Goal: Check status: Check status

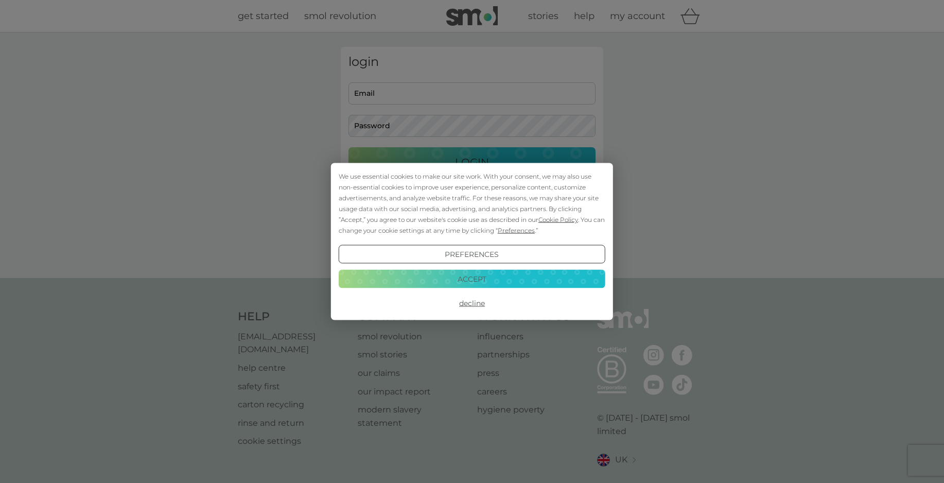
type input "[EMAIL_ADDRESS][PERSON_NAME][DOMAIN_NAME]"
click at [459, 280] on button "Accept" at bounding box center [472, 278] width 267 height 19
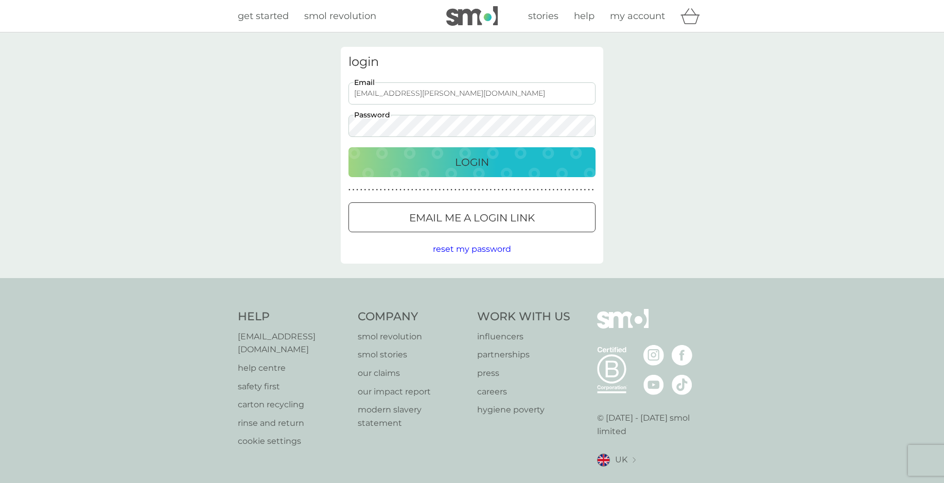
click at [431, 166] on div "Login" at bounding box center [472, 162] width 226 height 16
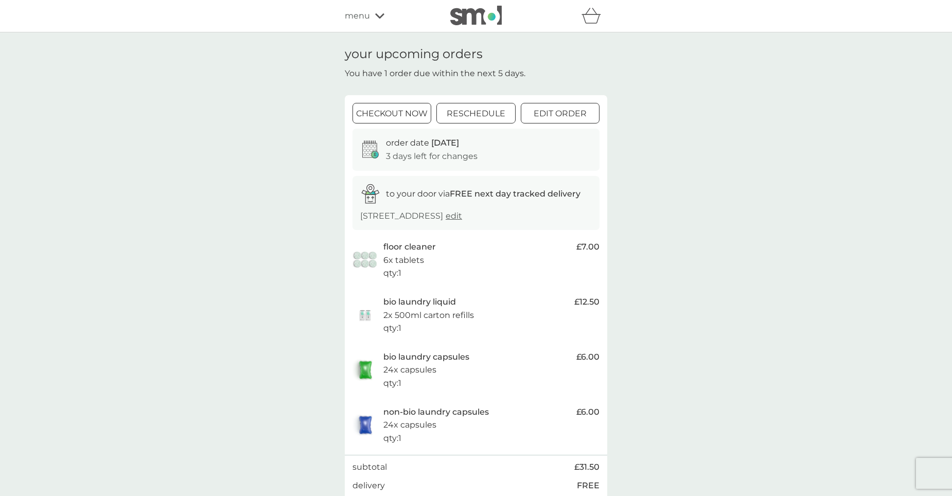
click at [480, 114] on div at bounding box center [476, 114] width 37 height 11
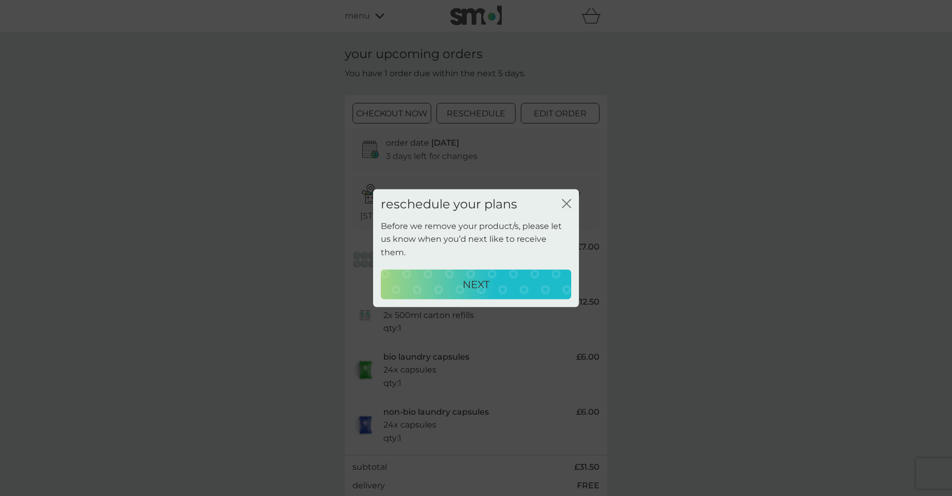
click at [482, 283] on p "NEXT" at bounding box center [476, 284] width 27 height 16
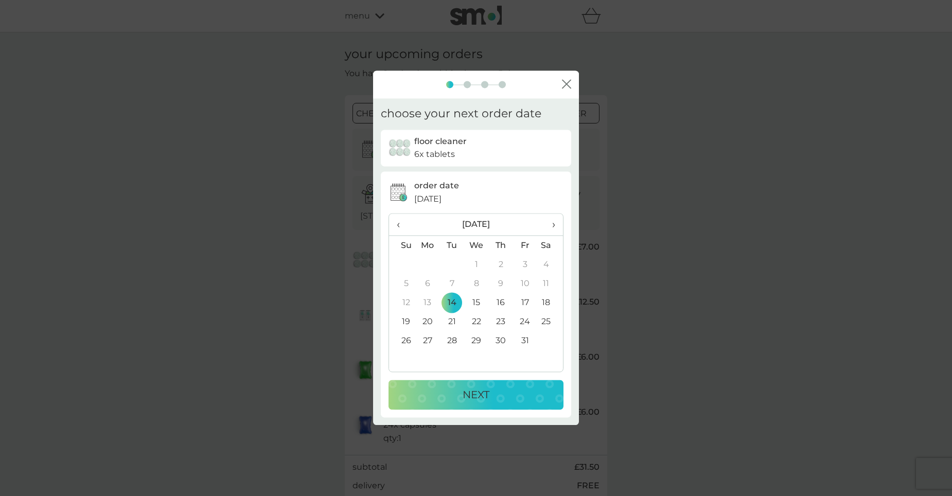
click at [554, 228] on span "›" at bounding box center [550, 225] width 10 height 22
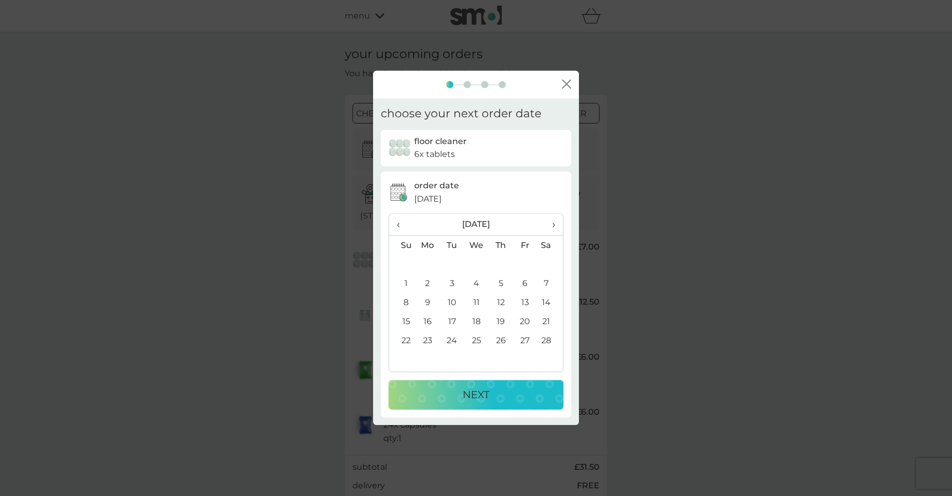
click at [554, 228] on span "›" at bounding box center [550, 225] width 10 height 22
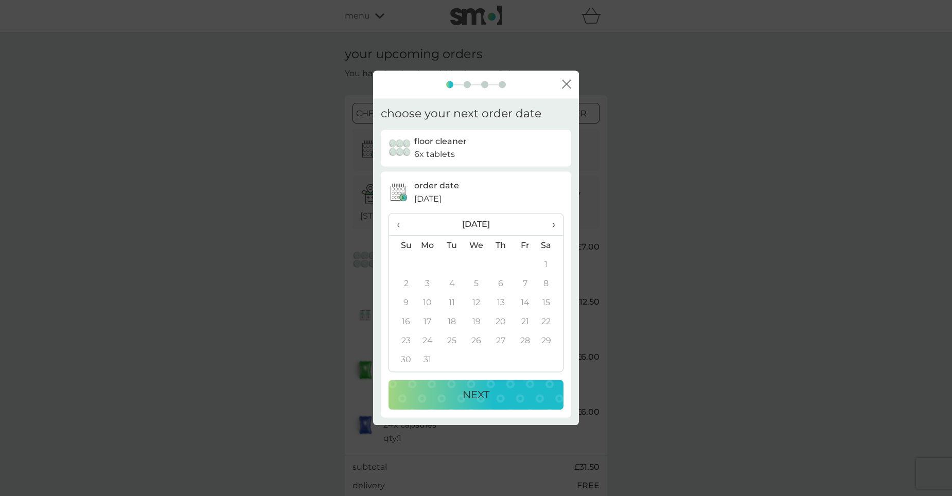
click at [554, 228] on span "›" at bounding box center [550, 225] width 10 height 22
click at [404, 224] on span "‹" at bounding box center [402, 225] width 11 height 22
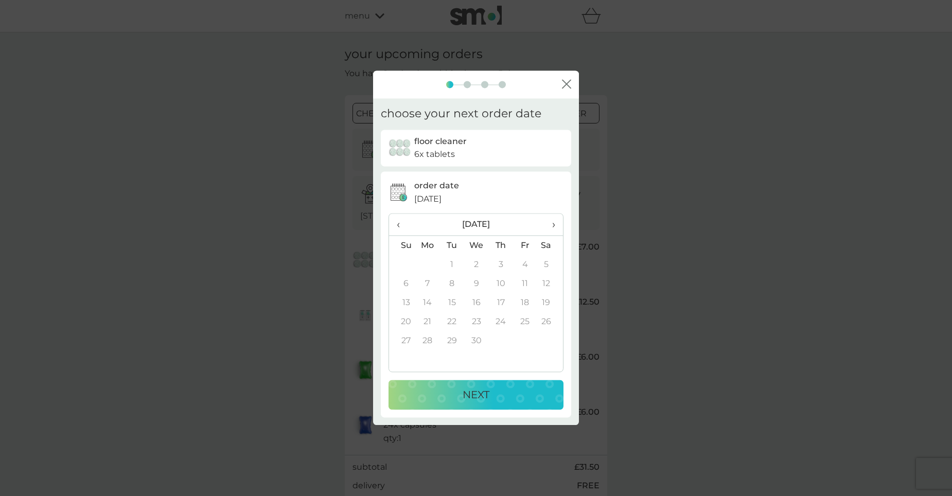
click at [404, 224] on span "‹" at bounding box center [402, 225] width 11 height 22
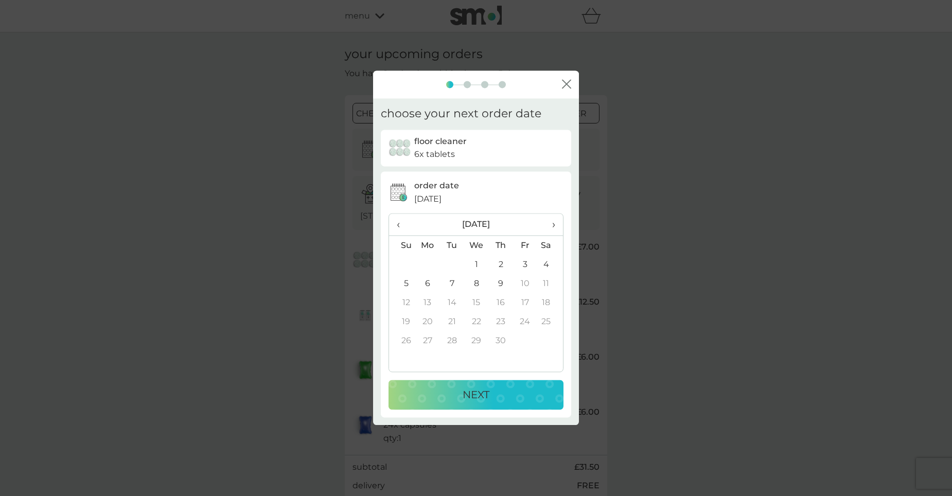
click at [404, 224] on span "‹" at bounding box center [402, 225] width 11 height 22
click at [550, 232] on span "›" at bounding box center [550, 225] width 10 height 22
click at [498, 281] on td "9" at bounding box center [501, 283] width 24 height 19
click at [504, 396] on div "NEXT" at bounding box center [476, 395] width 154 height 16
click at [556, 233] on th "›" at bounding box center [550, 225] width 26 height 22
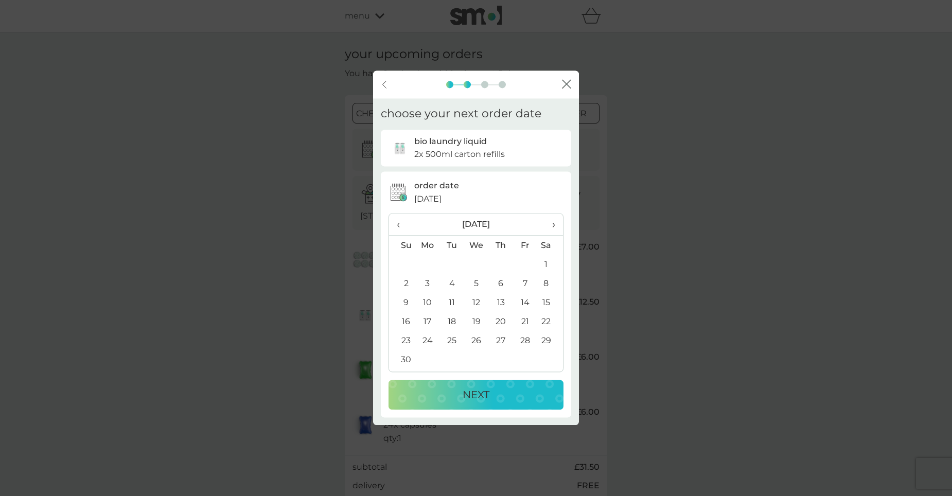
click at [554, 225] on span "›" at bounding box center [550, 225] width 10 height 22
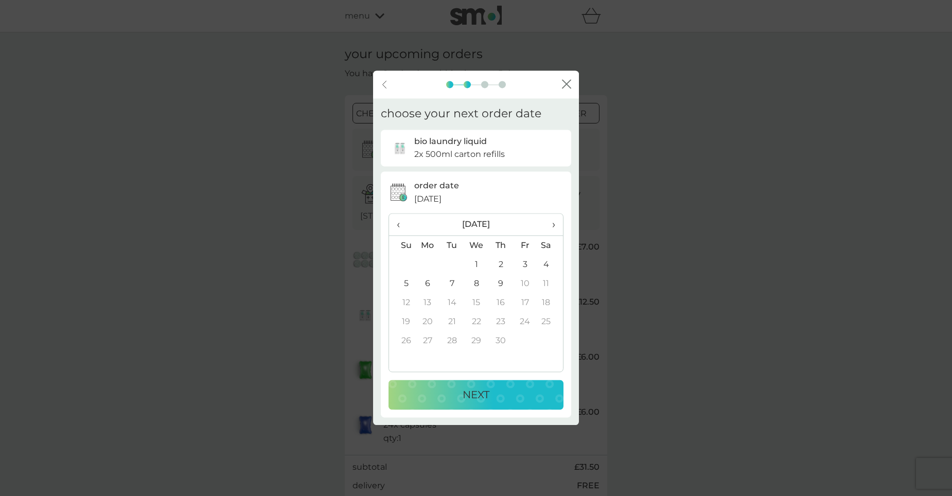
click at [499, 283] on td "9" at bounding box center [501, 283] width 24 height 19
click at [483, 400] on p "NEXT" at bounding box center [476, 395] width 27 height 16
click at [553, 219] on span "›" at bounding box center [550, 225] width 10 height 22
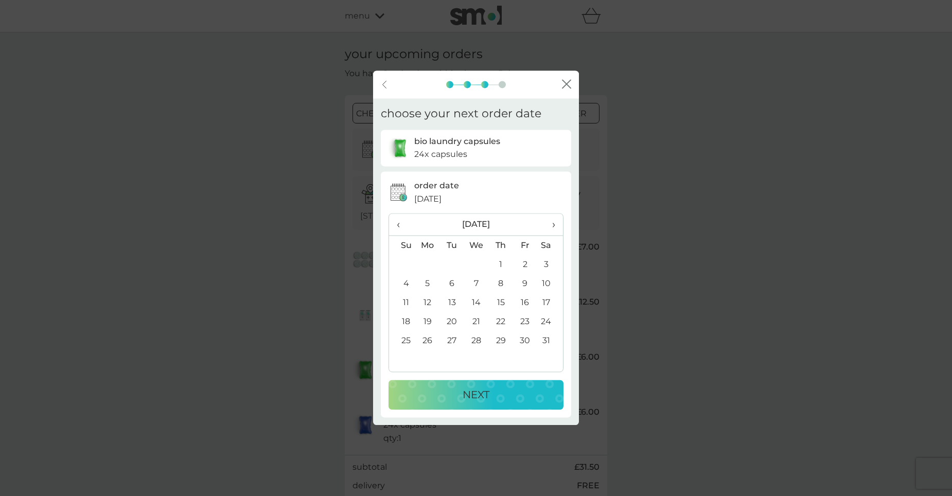
click at [553, 219] on span "›" at bounding box center [550, 225] width 10 height 22
click at [499, 286] on td "5" at bounding box center [501, 283] width 24 height 19
click at [509, 387] on div "NEXT" at bounding box center [476, 395] width 154 height 16
click at [556, 225] on th "›" at bounding box center [550, 225] width 26 height 22
click at [408, 361] on td "30" at bounding box center [402, 359] width 26 height 19
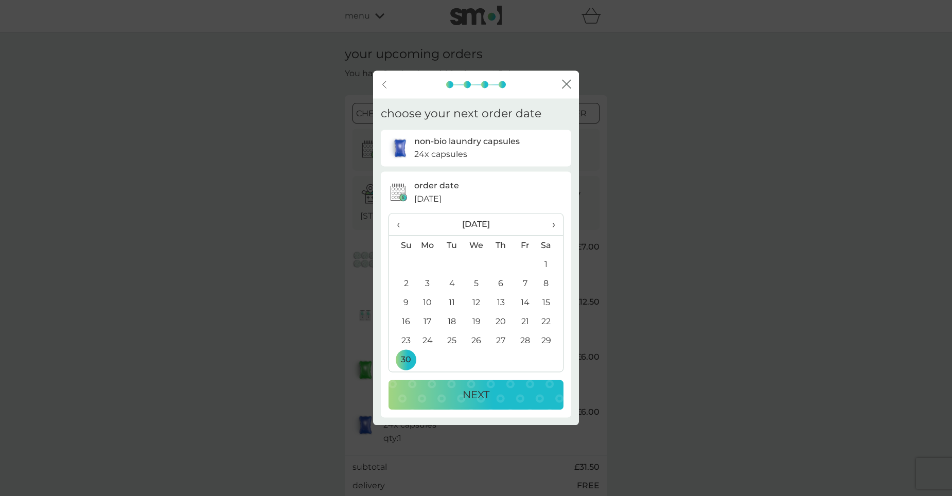
click at [552, 223] on span "›" at bounding box center [550, 225] width 10 height 22
click at [495, 277] on td "5" at bounding box center [501, 283] width 24 height 19
click at [496, 394] on div "NEXT" at bounding box center [476, 395] width 154 height 16
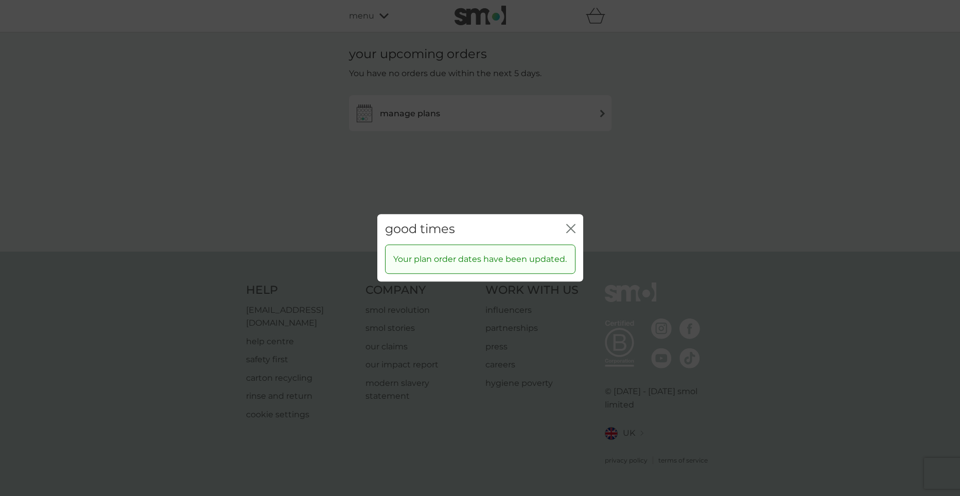
click at [574, 225] on icon "close" at bounding box center [573, 228] width 4 height 8
